Goal: Obtain resource: Download file/media

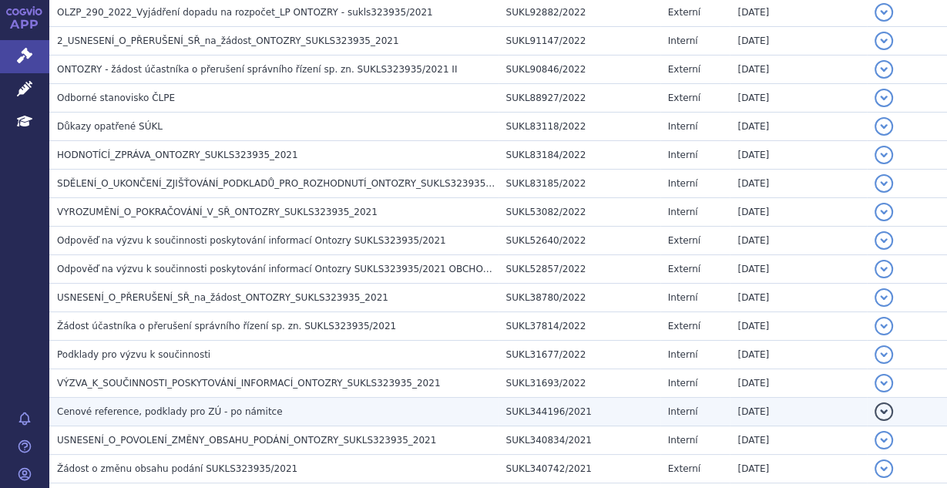
scroll to position [1479, 0]
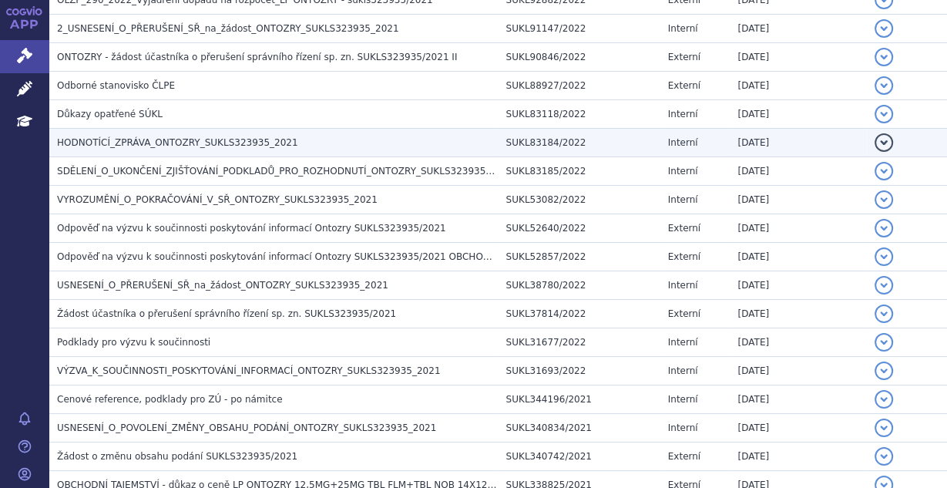
click at [122, 137] on span "HODNOTÍCÍ_ZPRÁVA_ONTOZRY_SUKLS323935_2021" at bounding box center [177, 142] width 241 height 11
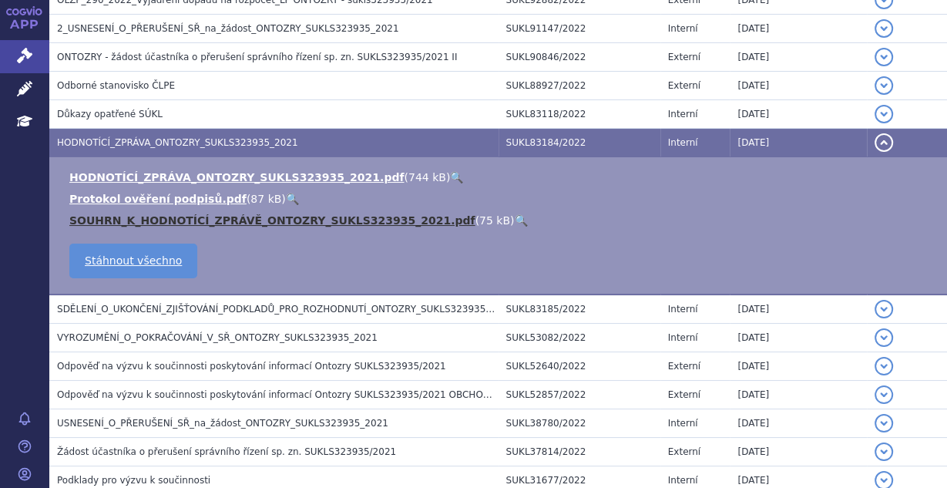
click at [214, 214] on link "SOUHRN_K_HODNOTÍCÍ_ZPRÁVĚ_ONTOZRY_SUKLS323935_2021.pdf" at bounding box center [272, 220] width 406 height 12
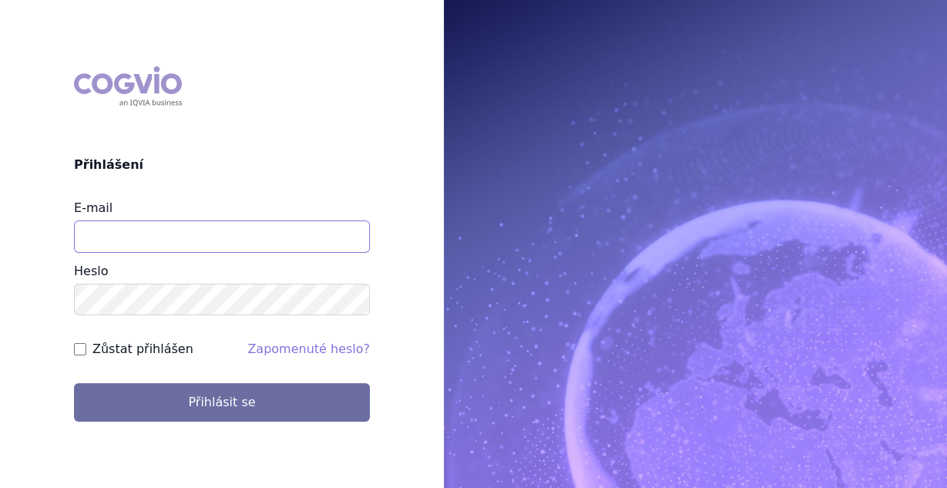
click at [196, 244] on input "E-mail" at bounding box center [222, 236] width 296 height 32
type input "vaclav.smekal@astrazeneca.com"
click at [78, 355] on div "Zůstat přihlášen" at bounding box center [133, 349] width 119 height 18
click at [76, 344] on input "Zůstat přihlášen" at bounding box center [80, 349] width 12 height 12
checkbox input "true"
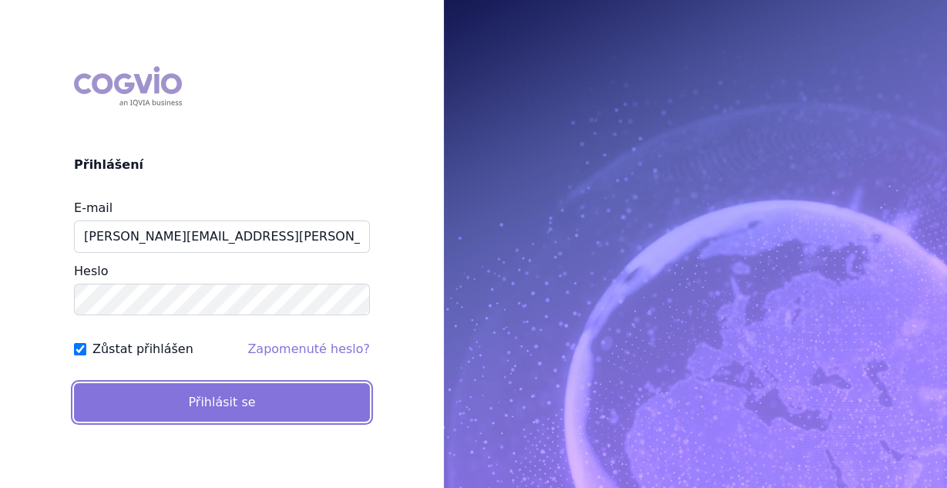
click at [134, 400] on button "Přihlásit se" at bounding box center [222, 402] width 296 height 39
click at [186, 399] on button "Přihlásit se" at bounding box center [222, 402] width 296 height 39
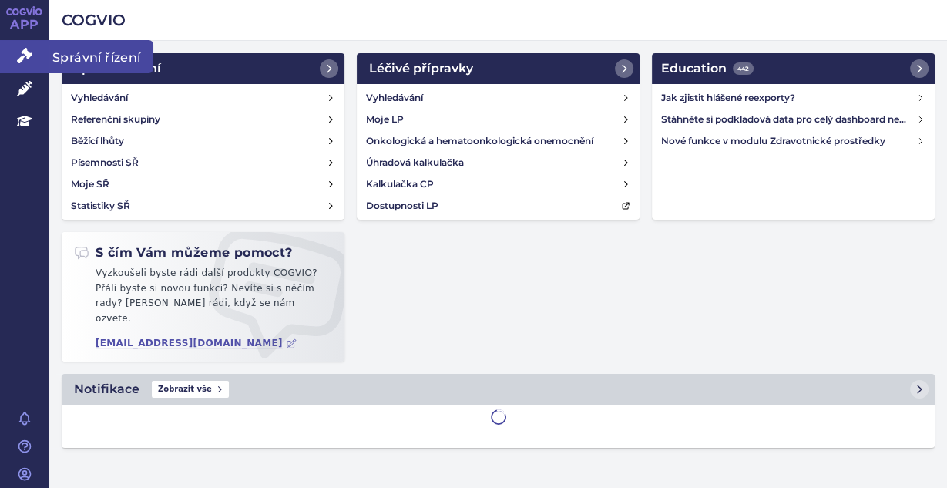
drag, startPoint x: 30, startPoint y: 59, endPoint x: 49, endPoint y: 61, distance: 19.4
click at [30, 59] on icon at bounding box center [24, 55] width 15 height 15
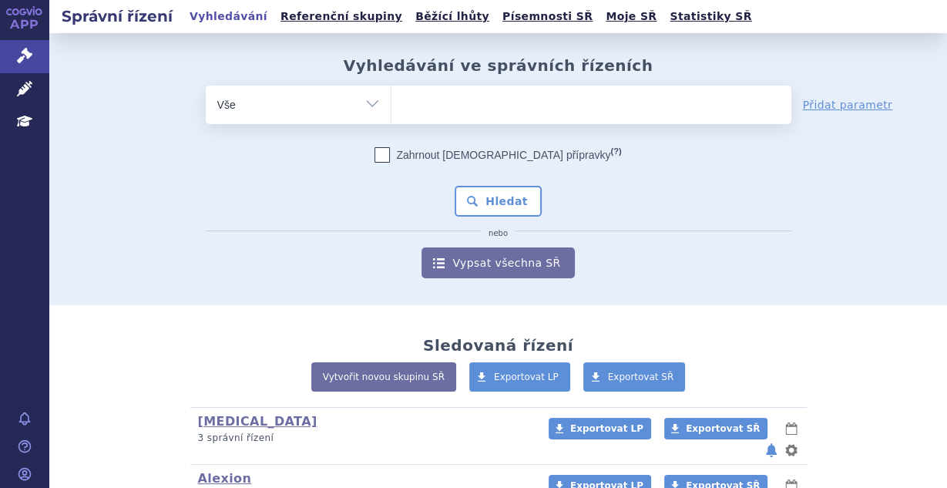
click at [431, 102] on ul at bounding box center [591, 102] width 400 height 32
click at [391, 102] on select at bounding box center [391, 104] width 1 height 39
click at [431, 102] on ul at bounding box center [591, 102] width 400 height 32
click at [391, 102] on select at bounding box center [391, 104] width 1 height 39
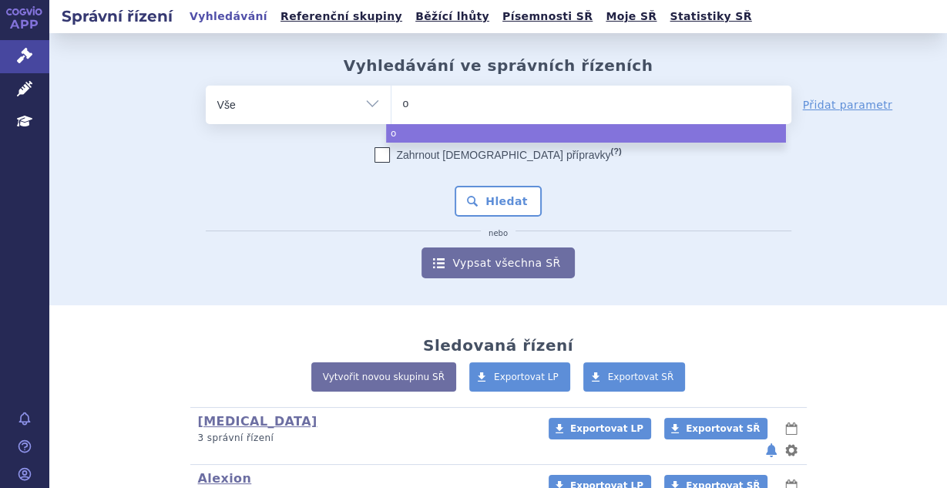
type input "on"
type input "onto"
type input "ontoz"
type input "ontozr"
type input "ontozry"
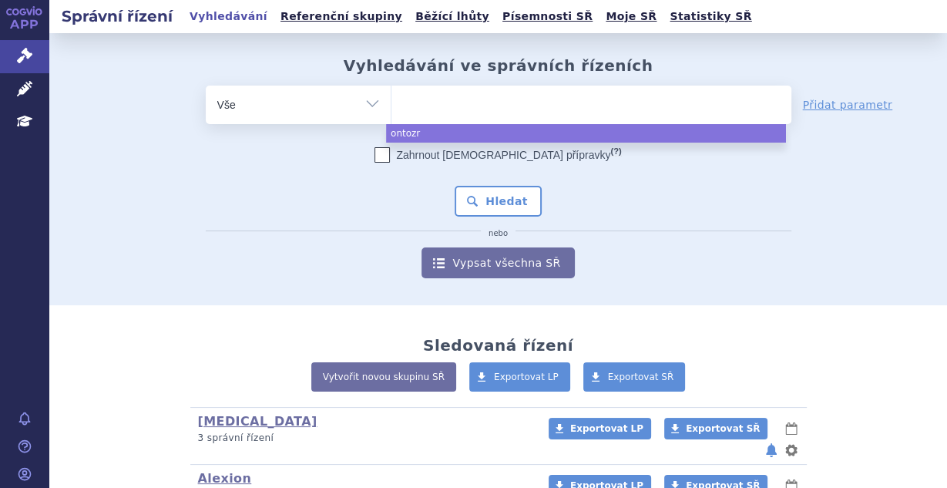
select select "ontozry"
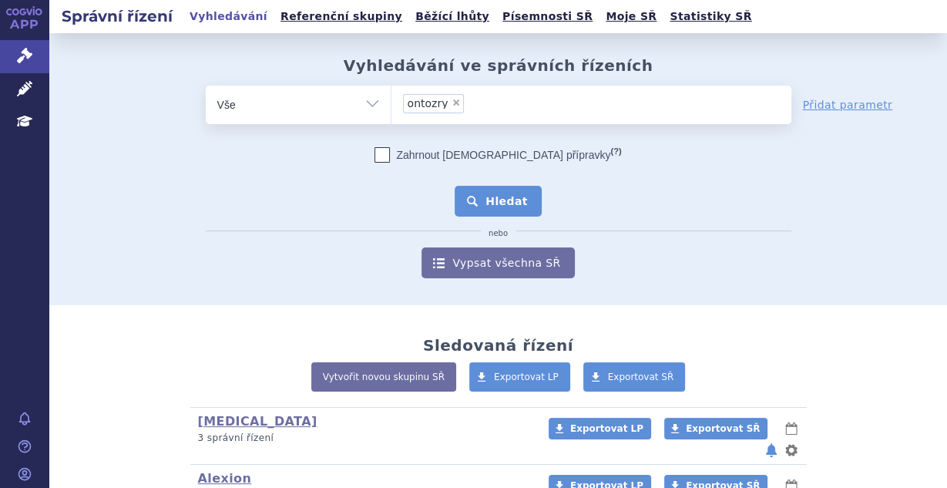
click at [497, 214] on button "Hledat" at bounding box center [497, 201] width 87 height 31
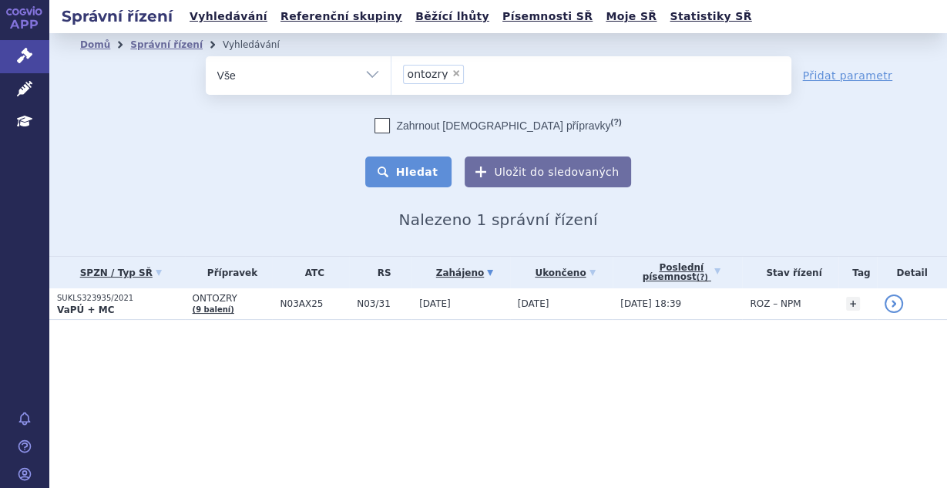
click at [439, 165] on button "Hledat" at bounding box center [408, 171] width 87 height 31
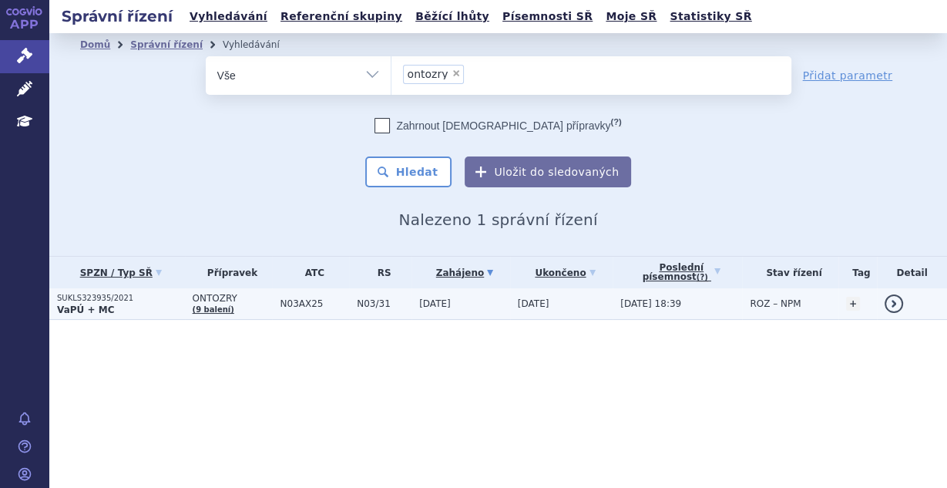
click at [272, 305] on td "N03AX25" at bounding box center [310, 304] width 77 height 32
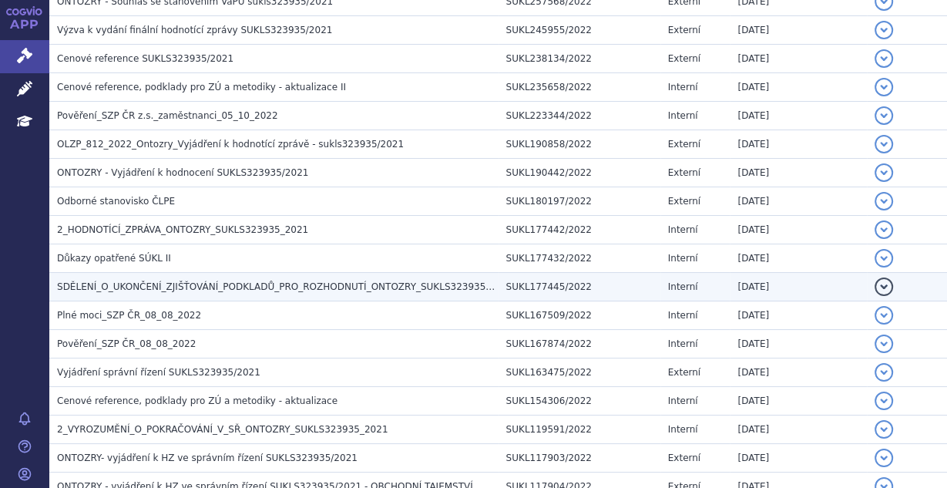
scroll to position [698, 0]
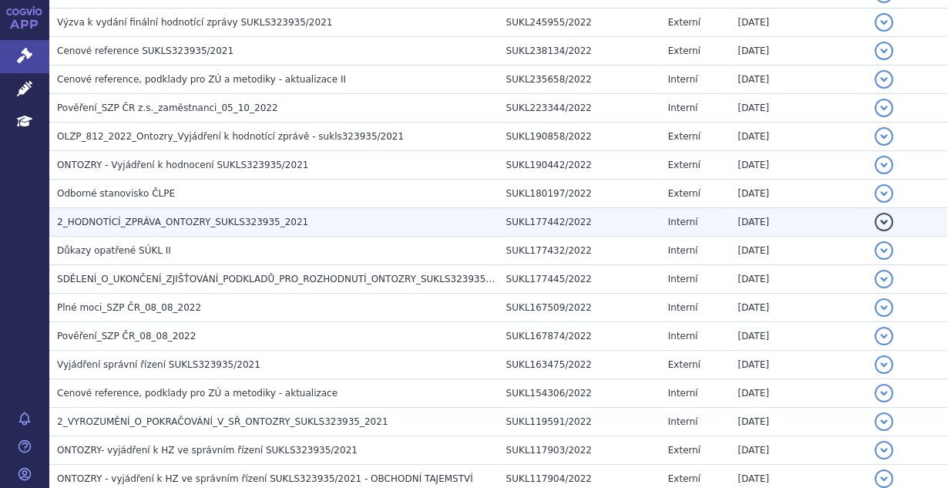
click at [176, 216] on span "2_HODNOTÍCÍ_ZPRÁVA_ONTOZRY_SUKLS323935_2021" at bounding box center [182, 221] width 251 height 11
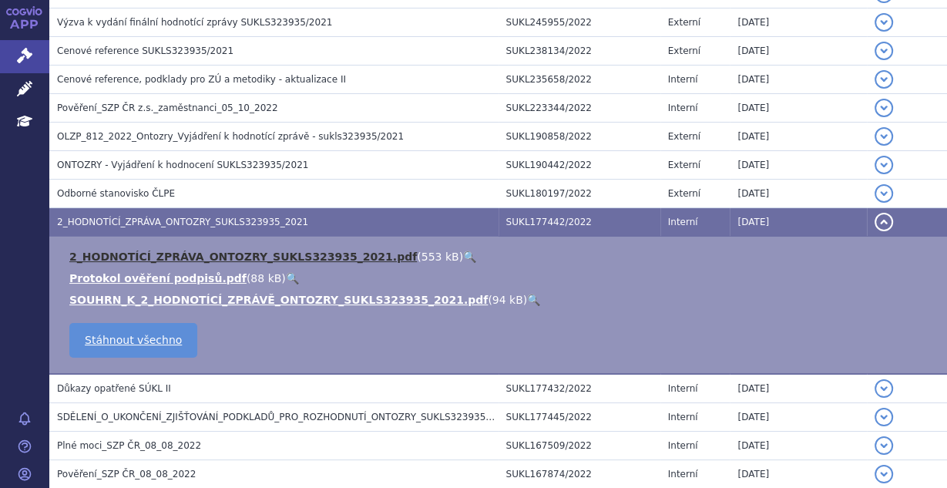
click at [186, 250] on link "2_HODNOTÍCÍ_ZPRÁVA_ONTOZRY_SUKLS323935_2021.pdf" at bounding box center [242, 256] width 347 height 12
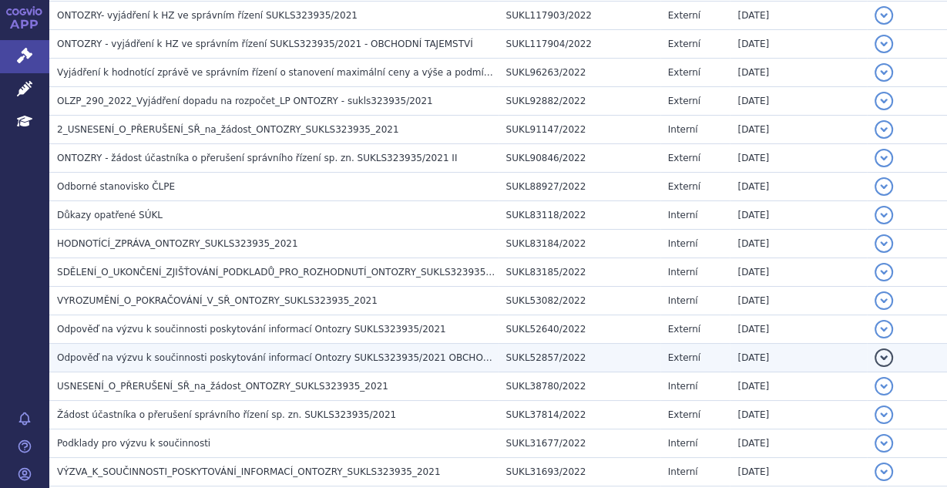
scroll to position [1273, 0]
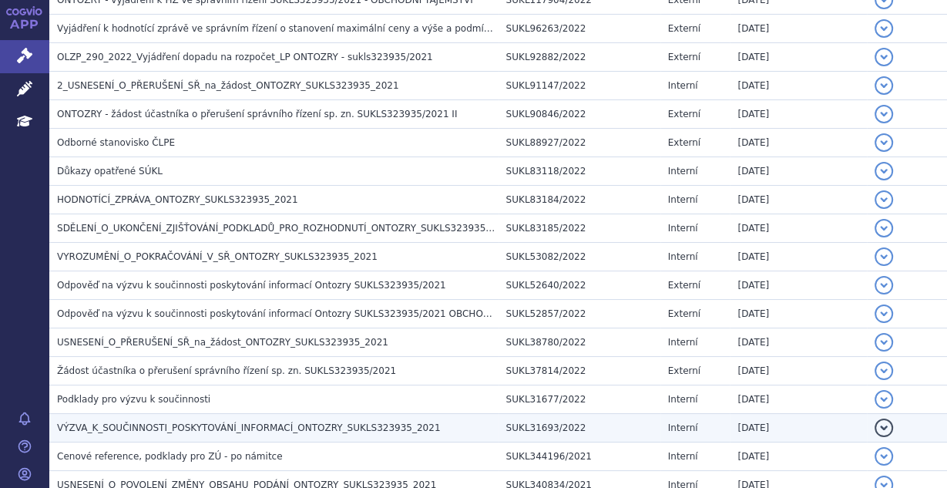
drag, startPoint x: 148, startPoint y: 417, endPoint x: 154, endPoint y: 407, distance: 11.1
click at [148, 422] on span "VÝZVA_K_SOUČINNOSTI_POSKYTOVÁNÍ_INFORMACÍ_ONTOZRY_SUKLS323935_2021" at bounding box center [248, 427] width 383 height 11
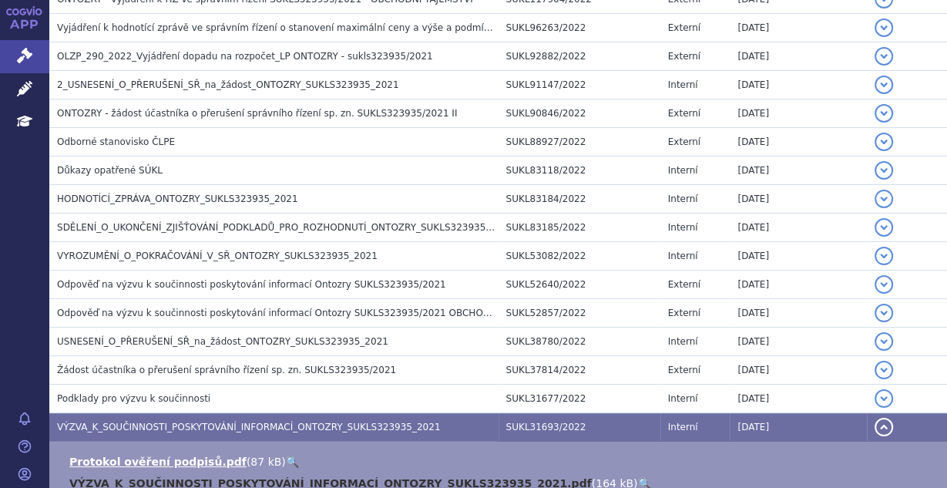
click at [182, 477] on link "VÝZVA_K_SOUČINNOSTI_POSKYTOVÁNÍ_INFORMACÍ_ONTOZRY_SUKLS323935_2021.pdf" at bounding box center [330, 483] width 522 height 12
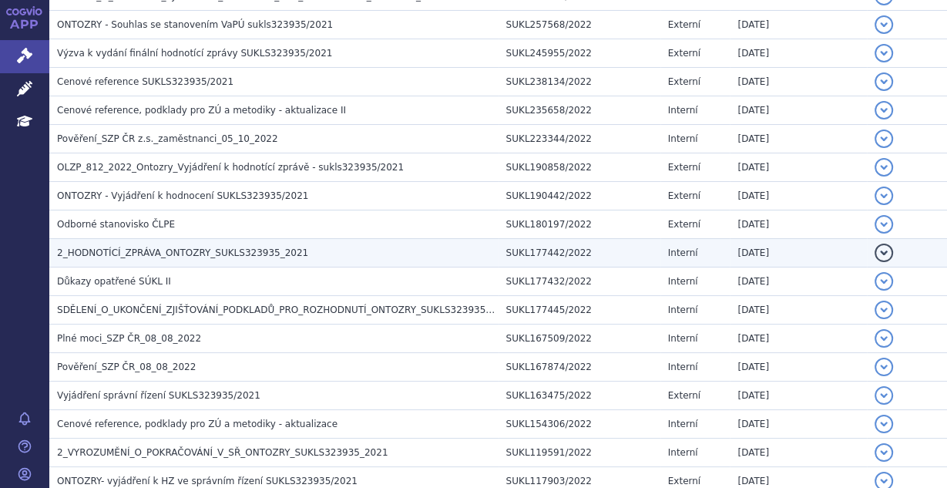
scroll to position [684, 0]
